Goal: Use online tool/utility

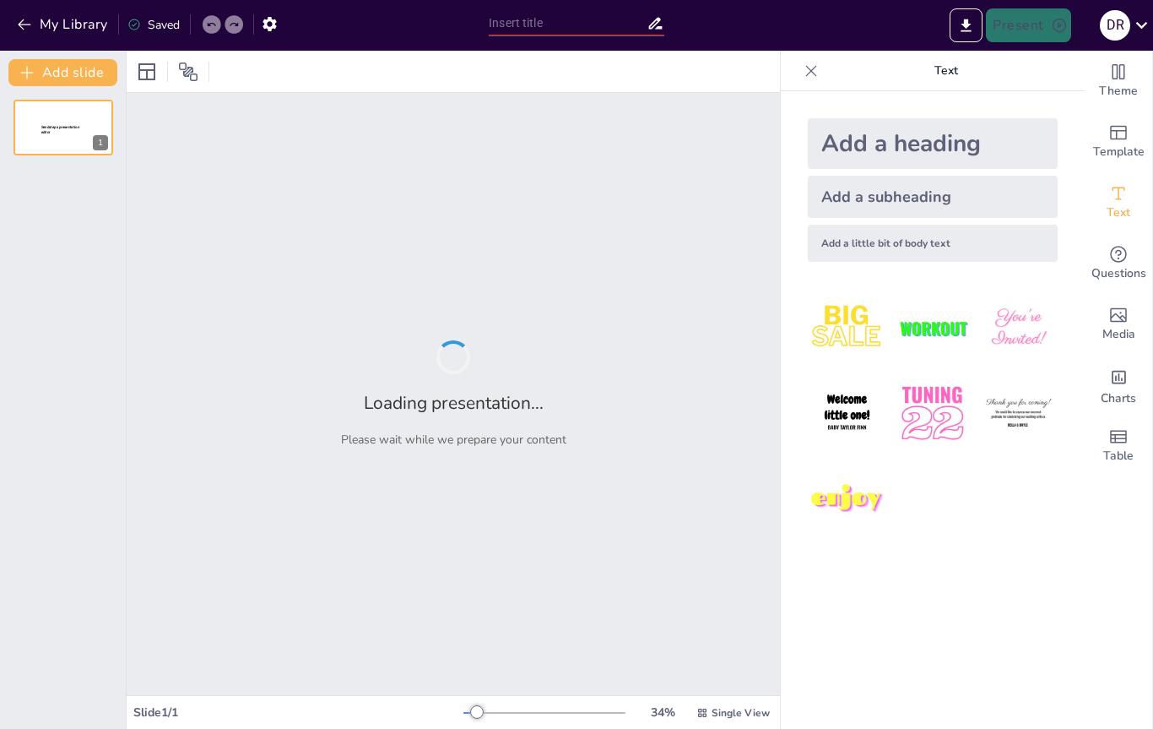
type input "[GEOGRAPHIC_DATA] y [GEOGRAPHIC_DATA]: Un viaje en el tiempo"
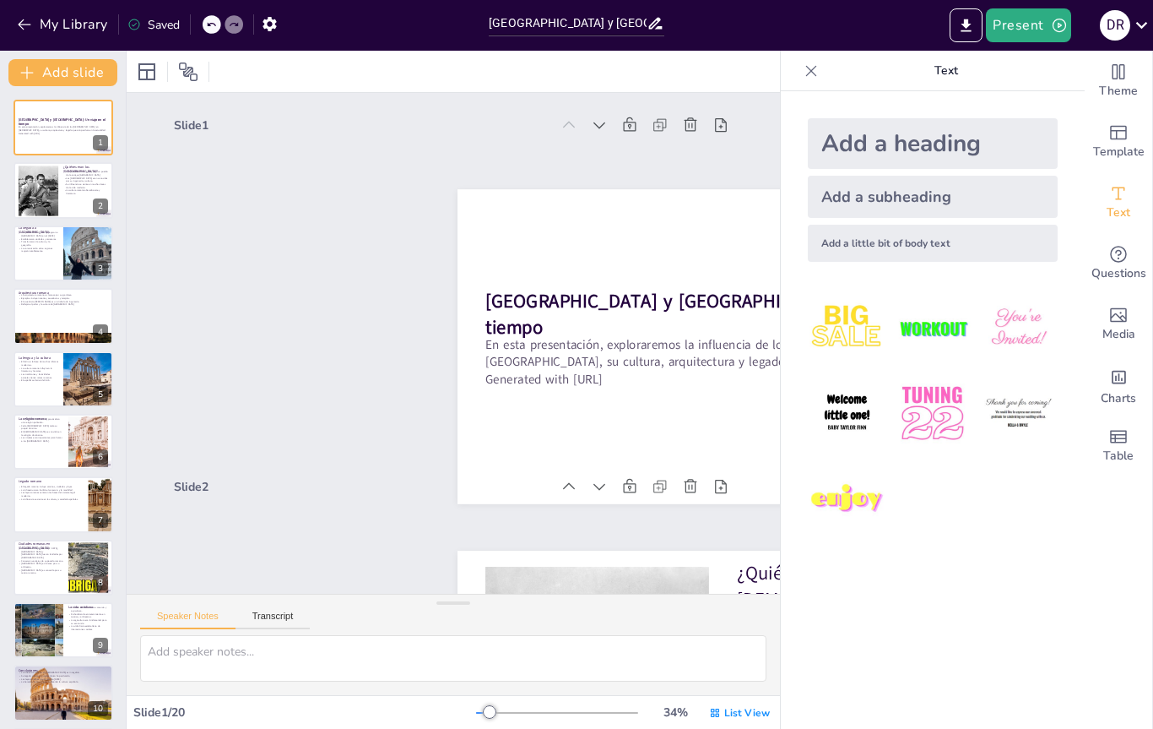
checkbox input "true"
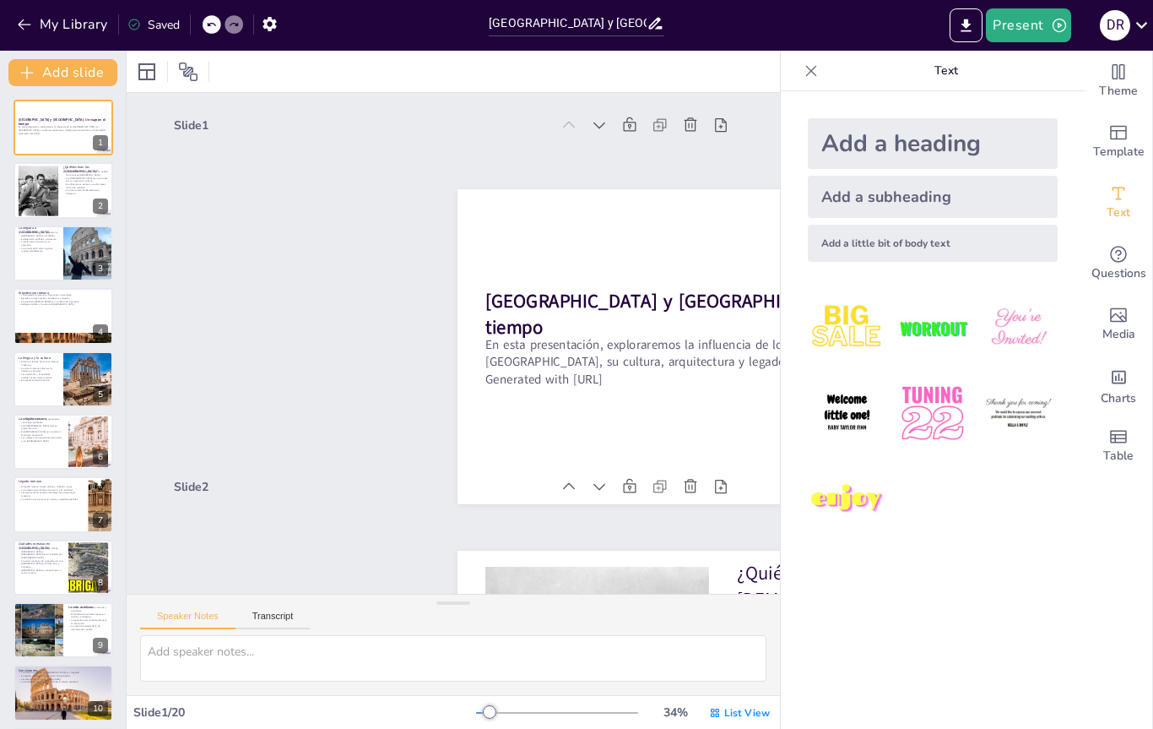
checkbox input "true"
